Goal: Information Seeking & Learning: Learn about a topic

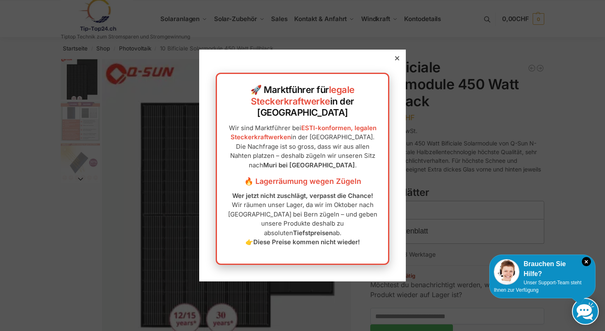
click at [395, 60] on icon at bounding box center [397, 58] width 4 height 4
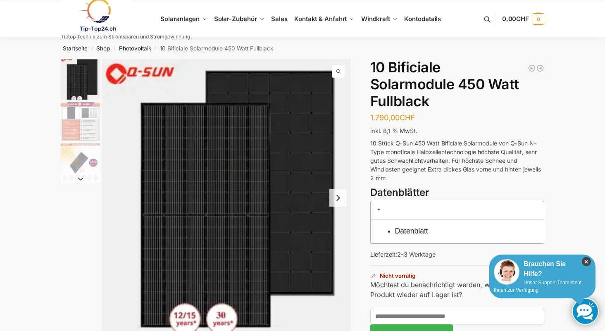
click at [586, 261] on icon "×" at bounding box center [586, 261] width 9 height 9
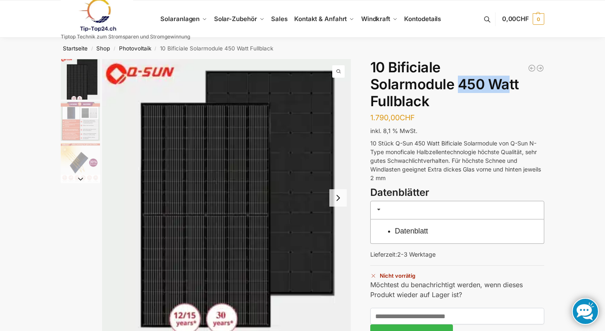
drag, startPoint x: 459, startPoint y: 86, endPoint x: 507, endPoint y: 87, distance: 47.6
click at [507, 87] on h1 "10 Bificiale Solarmodule 450 Watt Fullblack" at bounding box center [458, 84] width 174 height 50
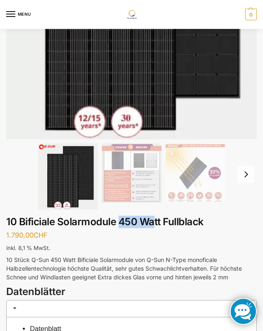
scroll to position [206, 0]
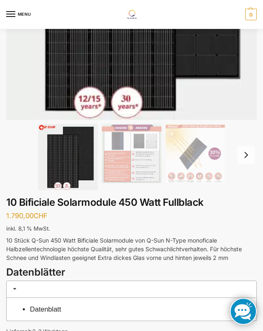
click at [64, 259] on p "10 Stück Q-Sun 450 Watt Bificiale Solarmodule von Q-Sun N-Type monoficale Halbz…" at bounding box center [131, 249] width 250 height 26
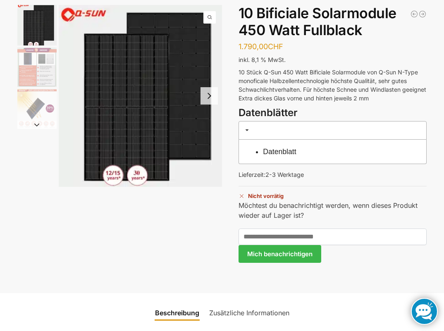
scroll to position [56, 0]
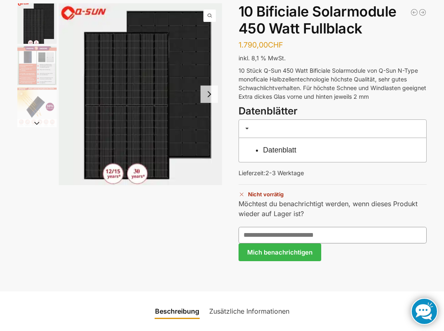
click at [251, 231] on input "text" at bounding box center [333, 235] width 189 height 17
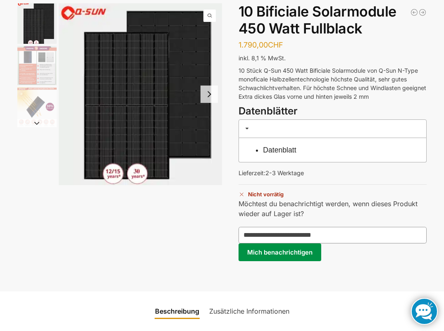
type input "**********"
click at [248, 255] on button "Mich benachrichtigen" at bounding box center [280, 253] width 83 height 18
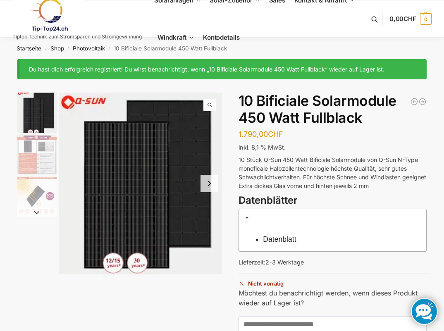
scroll to position [7, 0]
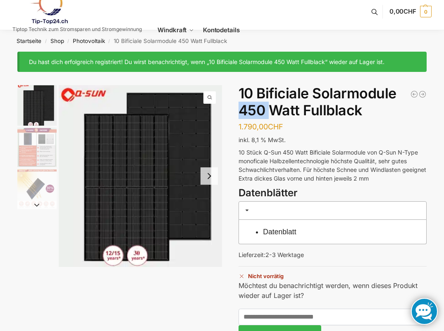
drag, startPoint x: 242, startPoint y: 112, endPoint x: 273, endPoint y: 112, distance: 31.8
click at [273, 112] on h1 "10 Bificiale Solarmodule 450 Watt Fullblack" at bounding box center [333, 102] width 189 height 34
click at [296, 156] on p "10 Stück Q-Sun 450 Watt Bificiale Solarmodule von Q-Sun N-Type monoficale Halbz…" at bounding box center [333, 165] width 189 height 35
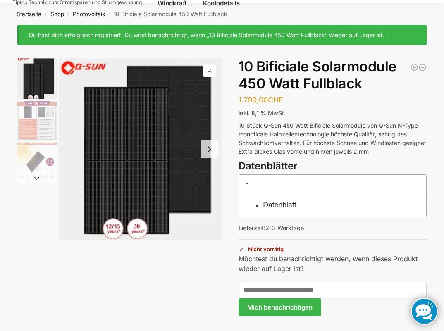
scroll to position [55, 0]
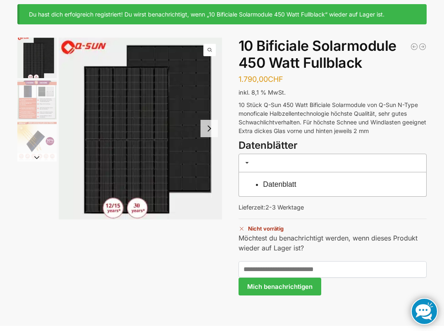
click at [248, 229] on p "Nicht vorrätig" at bounding box center [333, 226] width 189 height 14
drag, startPoint x: 248, startPoint y: 229, endPoint x: 287, endPoint y: 229, distance: 39.3
click at [287, 229] on p "Nicht vorrätig" at bounding box center [333, 226] width 189 height 14
click at [256, 110] on p "10 Stück Q-Sun 450 Watt Bificiale Solarmodule von Q-Sun N-Type monoficale Halbz…" at bounding box center [333, 117] width 189 height 35
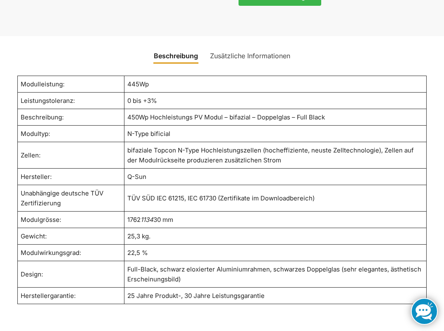
scroll to position [349, 0]
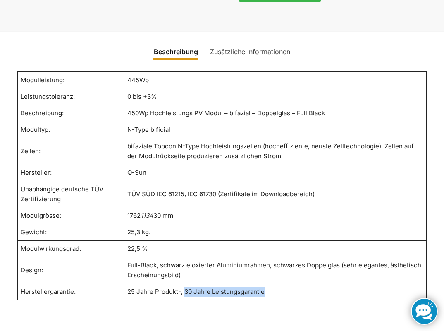
drag, startPoint x: 184, startPoint y: 293, endPoint x: 276, endPoint y: 289, distance: 92.3
click at [276, 289] on td "25 Jahre Produkt-, 30 Jahre Leistungsgarantie" at bounding box center [275, 292] width 303 height 17
click at [263, 138] on td "N-Type bificial" at bounding box center [275, 130] width 303 height 17
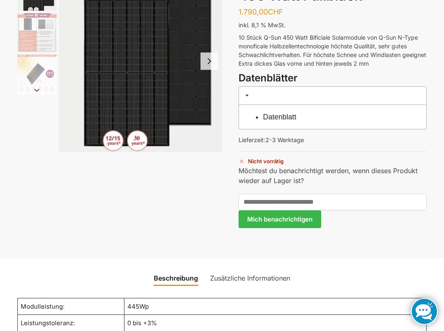
scroll to position [79, 0]
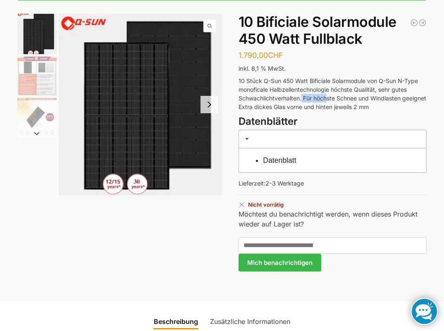
drag, startPoint x: 303, startPoint y: 96, endPoint x: 330, endPoint y: 96, distance: 26.5
click at [330, 96] on p "10 Stück Q-Sun 450 Watt Bificiale Solarmodule von Q-Sun N-Type monoficale Halbz…" at bounding box center [333, 94] width 189 height 35
drag, startPoint x: 282, startPoint y: 105, endPoint x: 373, endPoint y: 105, distance: 91.0
click at [373, 105] on p "10 Stück Q-Sun 450 Watt Bificiale Solarmodule von Q-Sun N-Type monoficale Halbz…" at bounding box center [333, 94] width 189 height 35
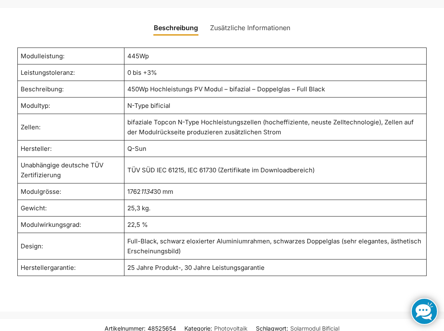
scroll to position [318, 0]
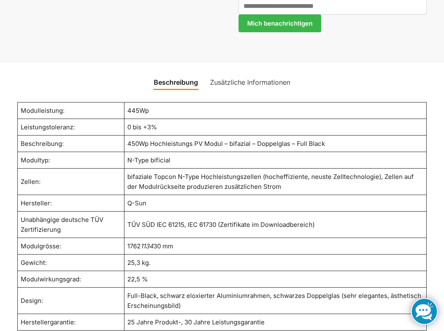
click at [231, 88] on link "Zusätzliche Informationen" at bounding box center [250, 82] width 90 height 20
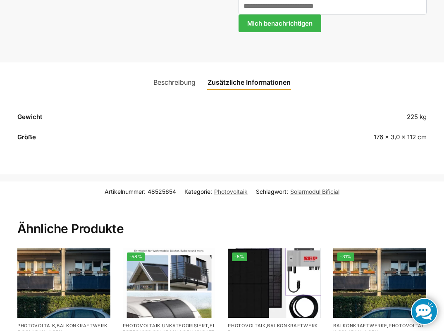
scroll to position [319, 0]
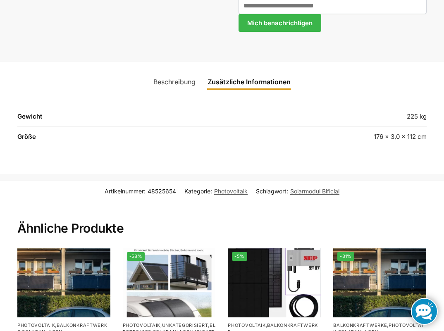
click at [183, 84] on link "Beschreibung" at bounding box center [174, 82] width 52 height 20
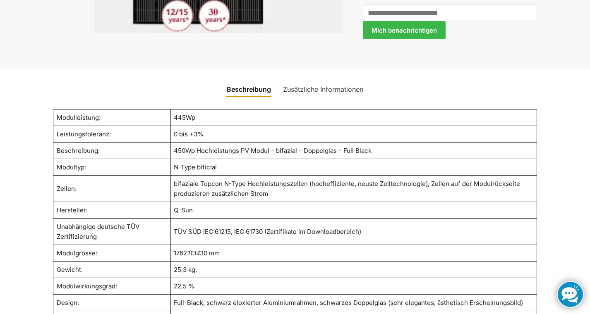
scroll to position [351, 0]
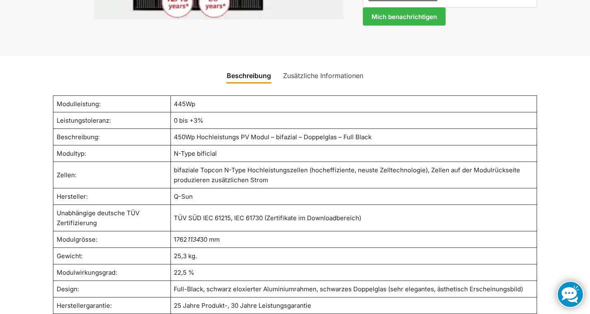
drag, startPoint x: 176, startPoint y: 241, endPoint x: 202, endPoint y: 242, distance: 26.1
click at [202, 242] on td "1762 1134 30 mm" at bounding box center [353, 240] width 366 height 17
click at [183, 239] on td "1762 1134 30 mm" at bounding box center [353, 240] width 366 height 17
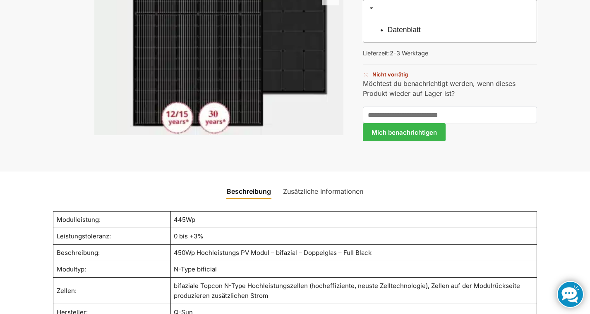
scroll to position [284, 0]
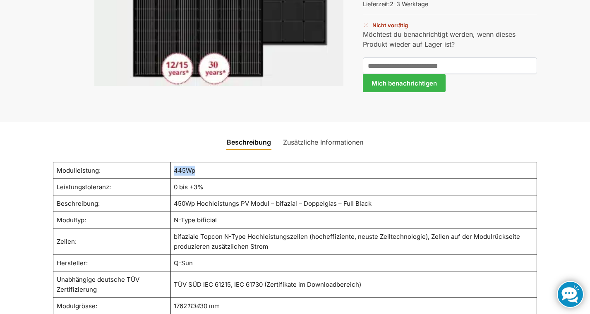
drag, startPoint x: 174, startPoint y: 171, endPoint x: 215, endPoint y: 171, distance: 40.9
click at [215, 171] on td "445Wp" at bounding box center [353, 171] width 366 height 17
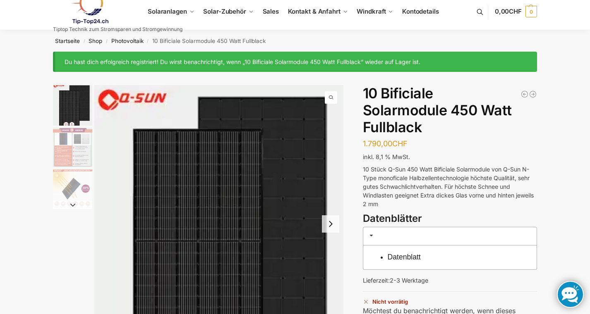
scroll to position [0, 0]
